Goal: Use online tool/utility: Utilize a website feature to perform a specific function

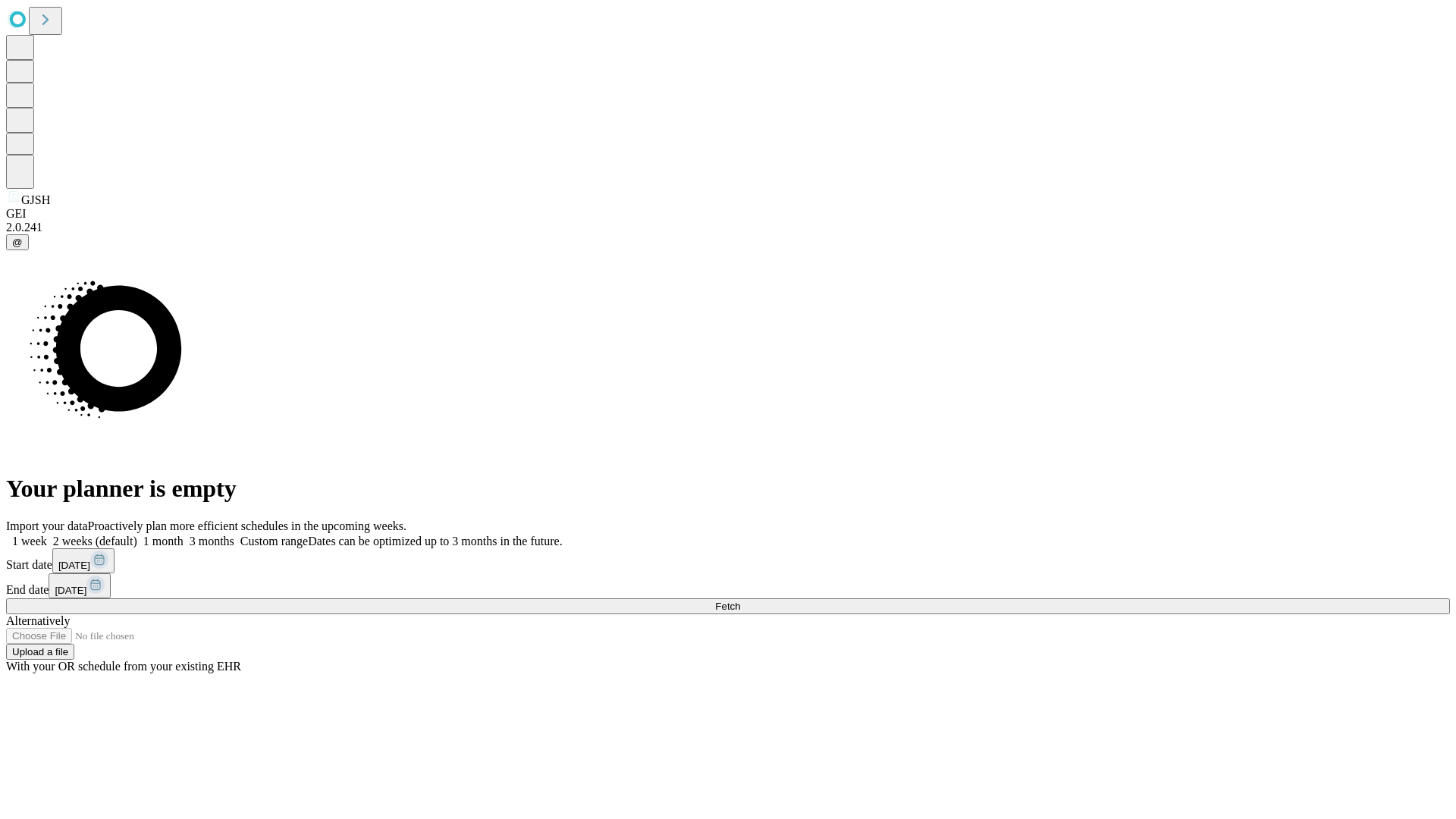
click at [740, 600] on span "Fetch" at bounding box center [727, 605] width 25 height 11
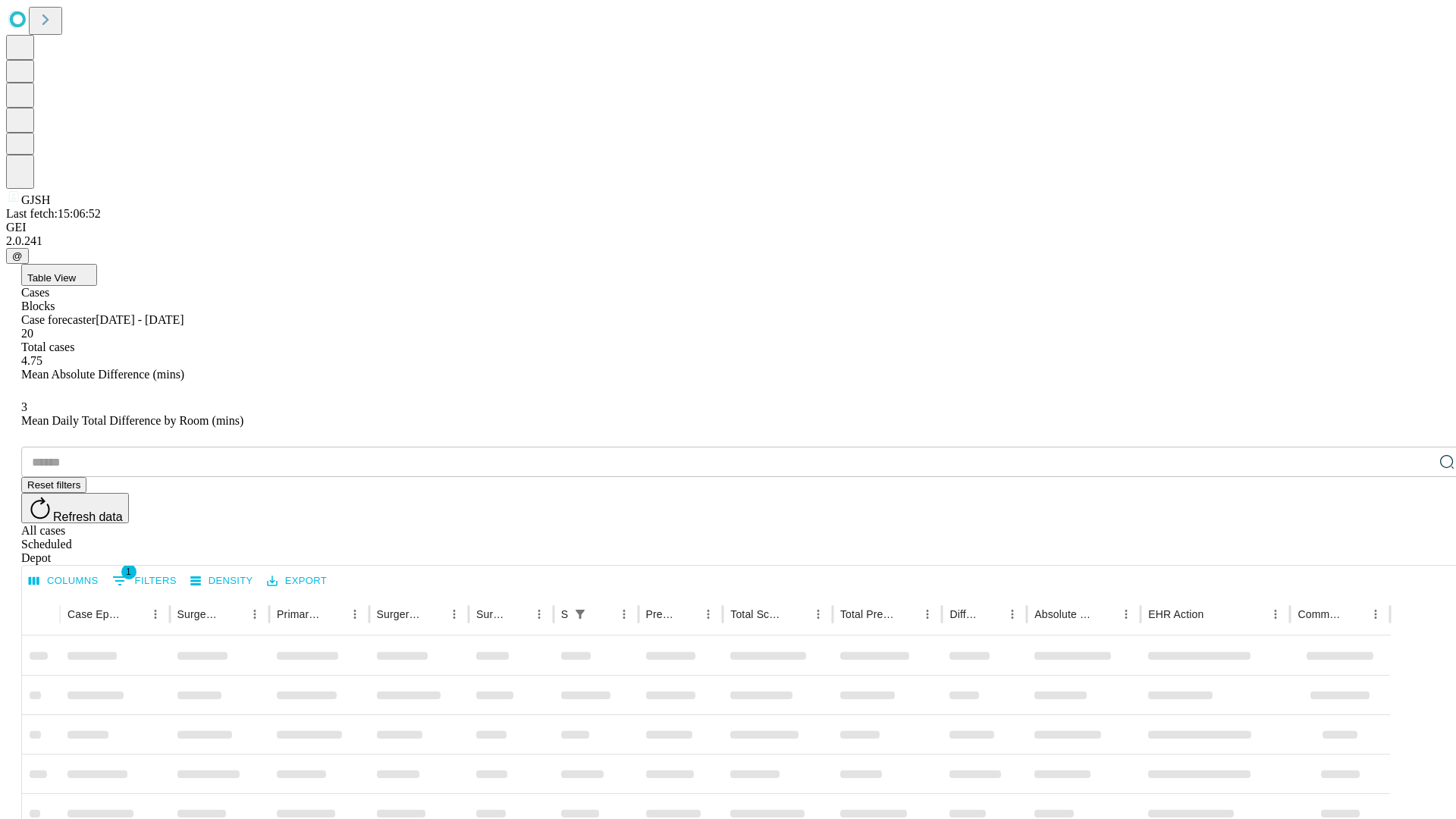
click at [76, 272] on span "Table View" at bounding box center [52, 277] width 48 height 11
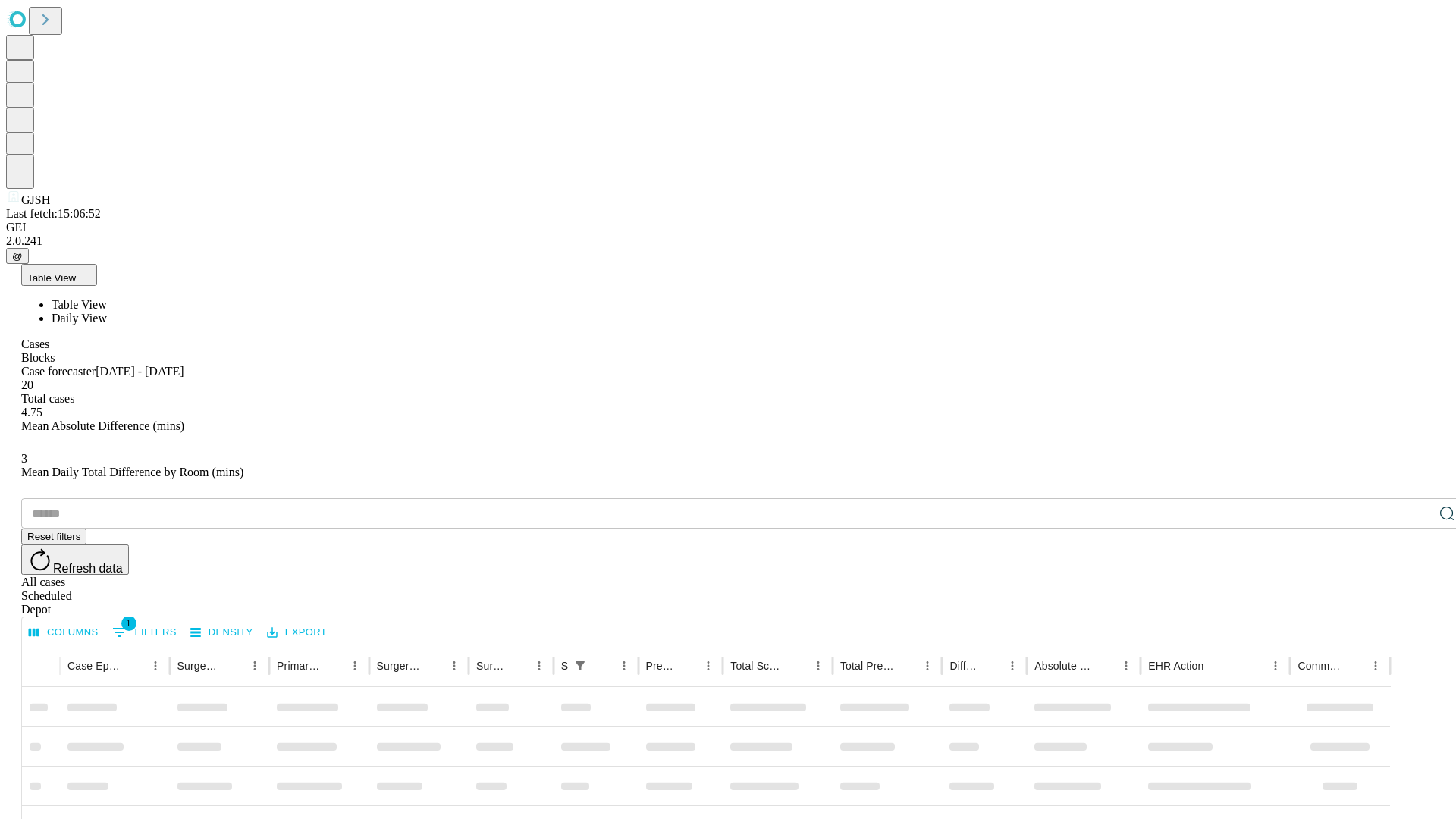
click at [107, 312] on span "Daily View" at bounding box center [79, 318] width 55 height 13
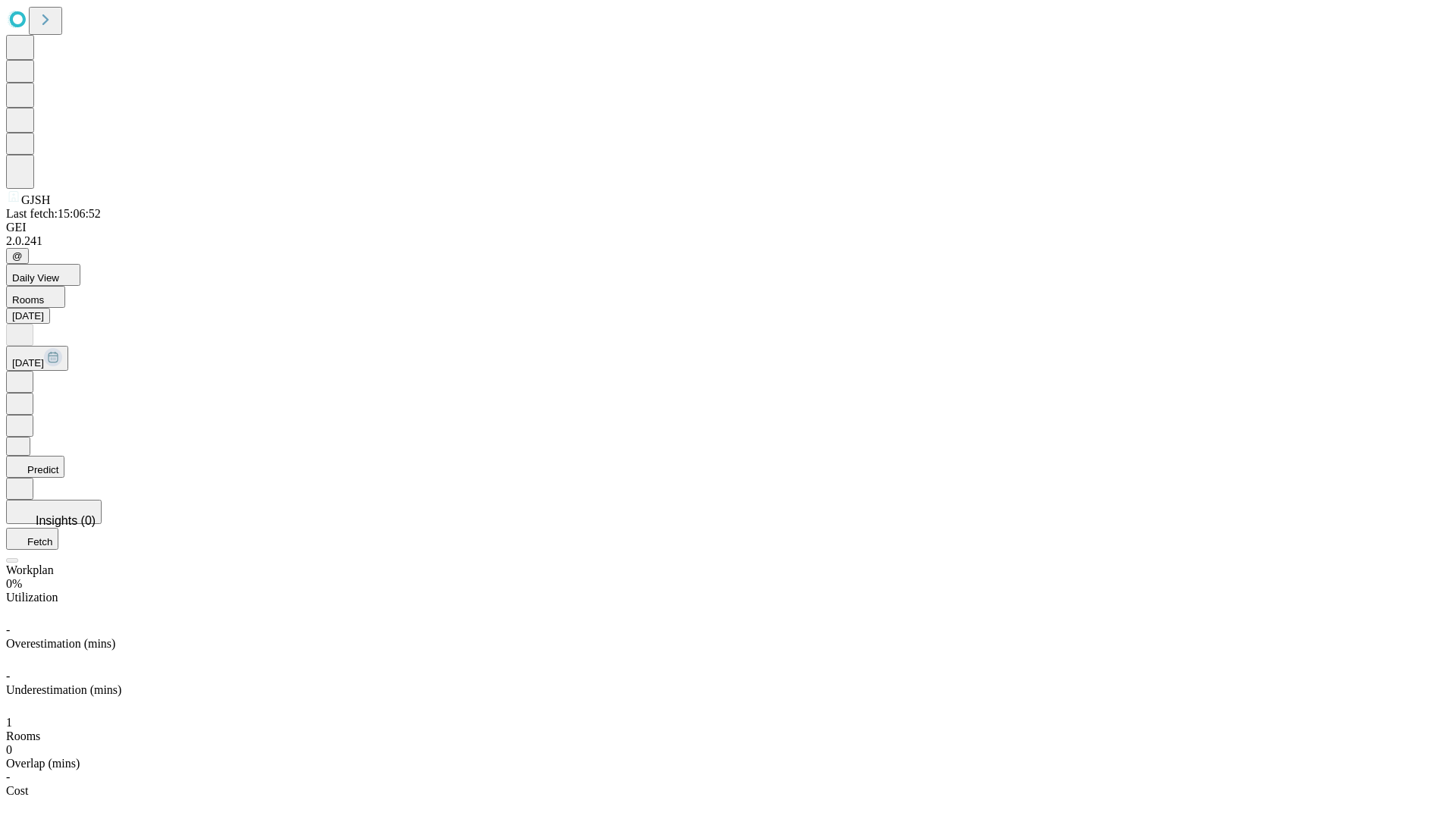
click at [65, 456] on button "Predict" at bounding box center [35, 467] width 59 height 22
